Goal: Transaction & Acquisition: Purchase product/service

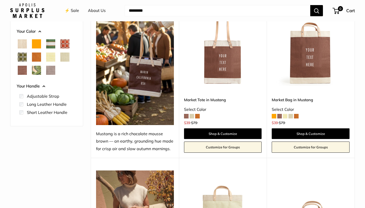
scroll to position [70, 0]
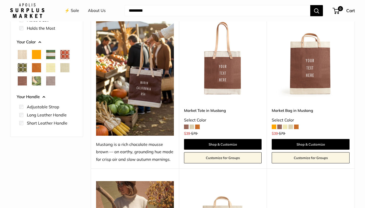
click at [192, 125] on span at bounding box center [192, 126] width 5 height 5
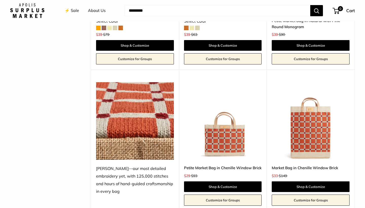
scroll to position [951, 0]
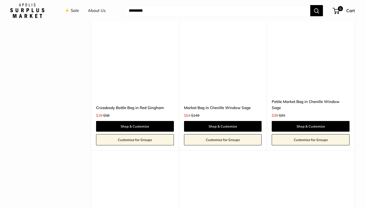
scroll to position [1176, 0]
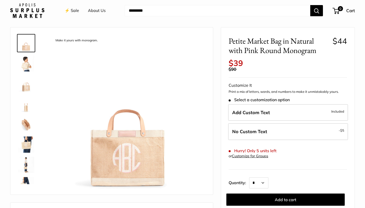
scroll to position [32, 0]
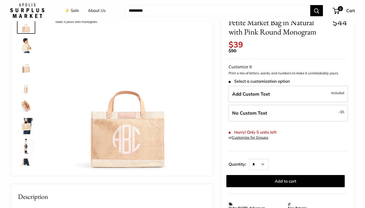
click at [27, 46] on img at bounding box center [26, 45] width 16 height 16
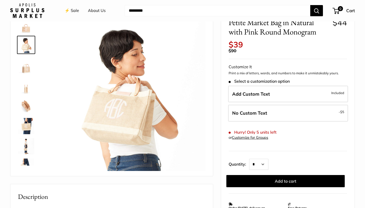
click at [24, 59] on img at bounding box center [26, 65] width 16 height 16
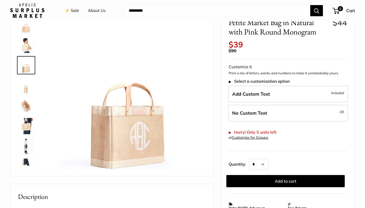
click at [28, 122] on img at bounding box center [26, 126] width 16 height 16
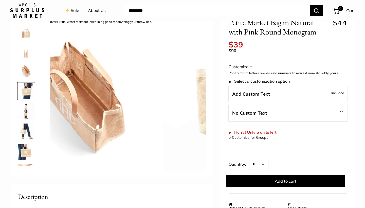
scroll to position [36, 0]
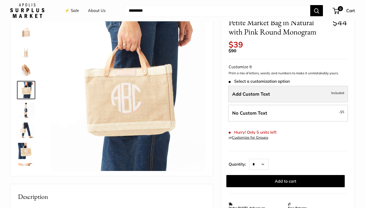
click at [254, 95] on label "Add Custom Text Included" at bounding box center [288, 94] width 120 height 17
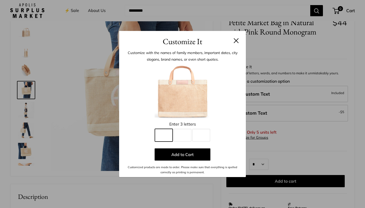
click at [165, 134] on input "Line 1" at bounding box center [164, 135] width 18 height 13
type input "*"
click at [179, 135] on input "Line 2" at bounding box center [183, 135] width 18 height 13
type input "*"
click at [194, 139] on input "Line 3" at bounding box center [201, 135] width 18 height 13
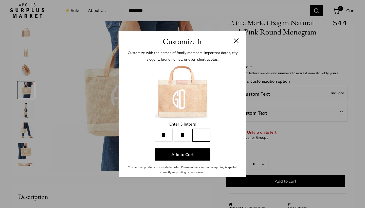
type input "*"
